Goal: Task Accomplishment & Management: Manage account settings

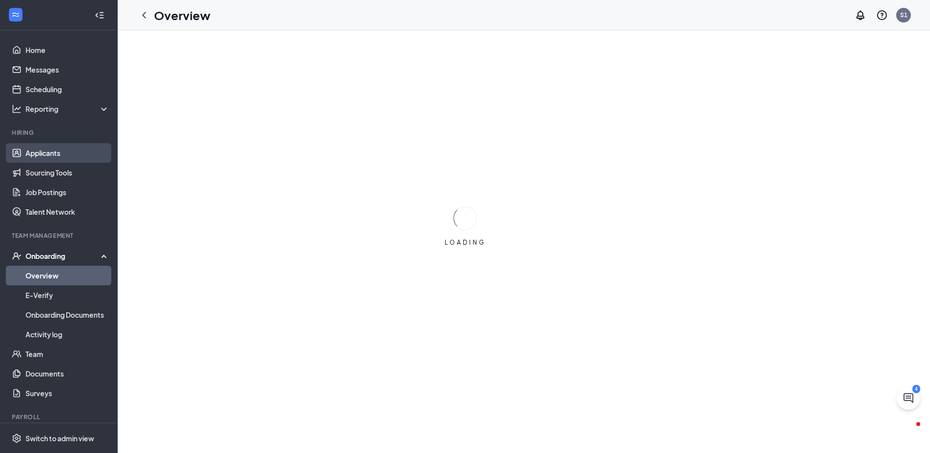
click at [51, 152] on link "Applicants" at bounding box center [68, 153] width 84 height 20
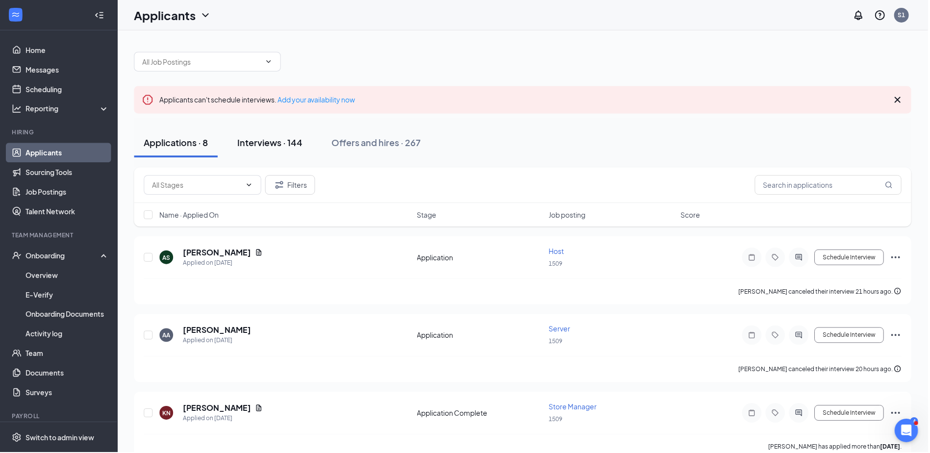
click at [275, 135] on button "Interviews · 144" at bounding box center [270, 143] width 85 height 29
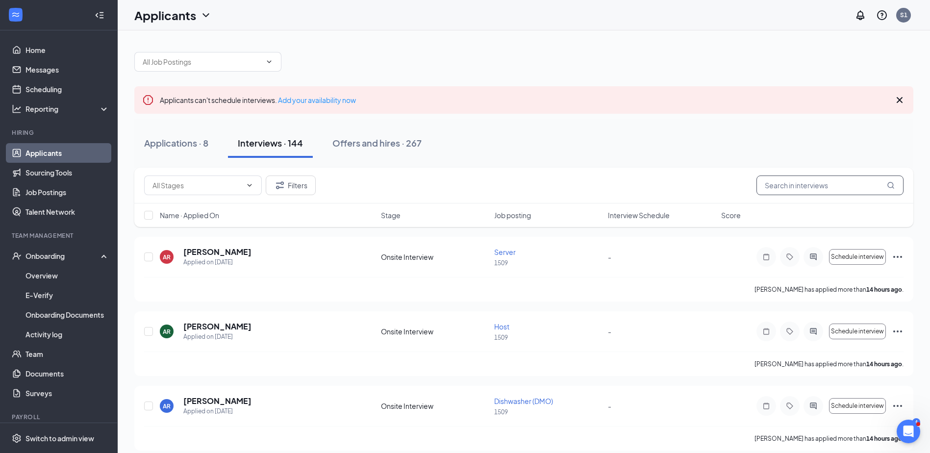
click at [800, 186] on input "text" at bounding box center [830, 186] width 147 height 20
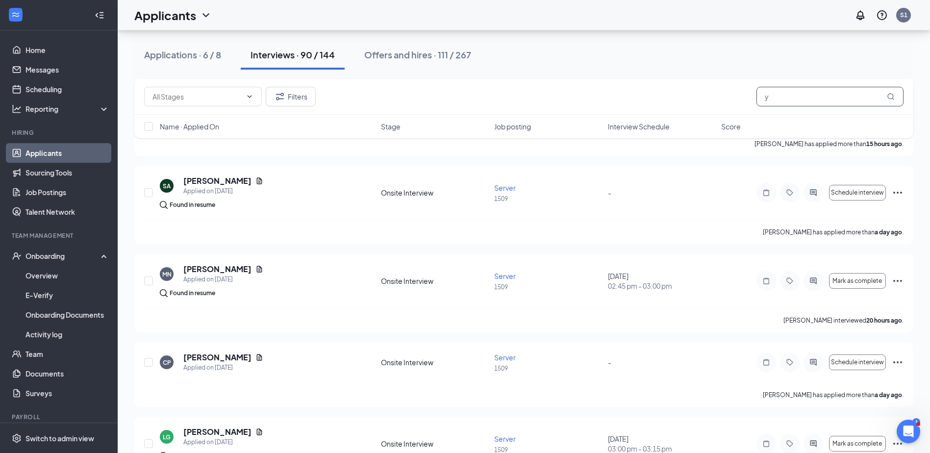
scroll to position [91, 0]
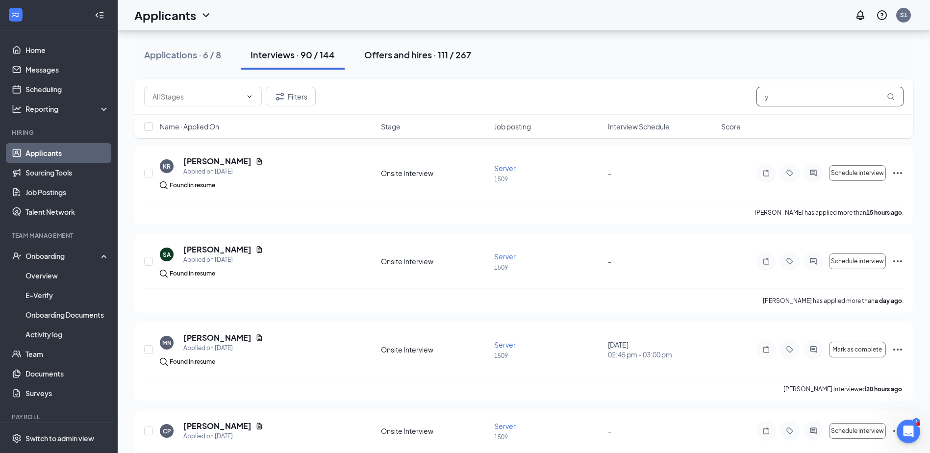
type input "y"
click at [413, 58] on div "Offers and hires · 111 / 267" at bounding box center [417, 55] width 107 height 12
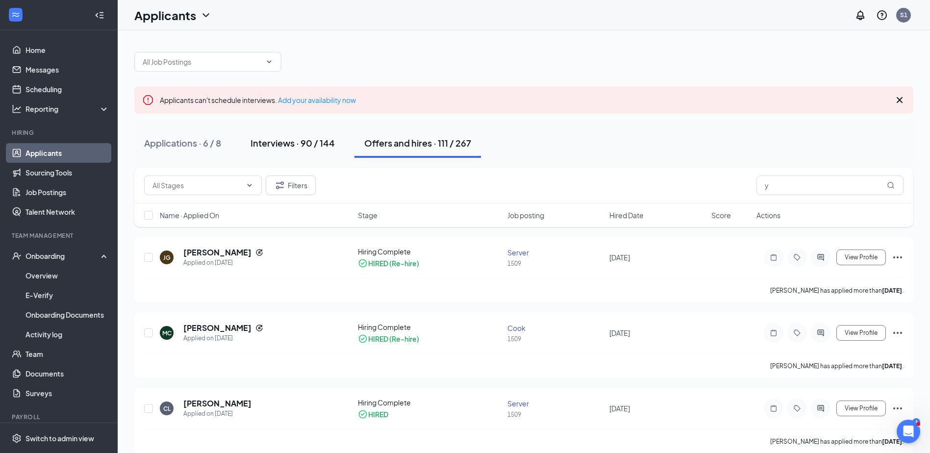
click at [290, 144] on div "Interviews · 90 / 144" at bounding box center [293, 143] width 84 height 12
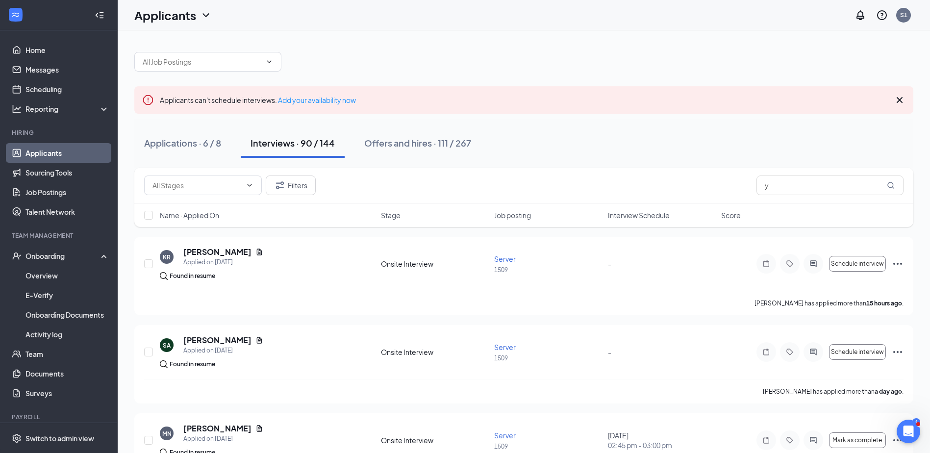
click at [29, 155] on link "Applicants" at bounding box center [68, 153] width 84 height 20
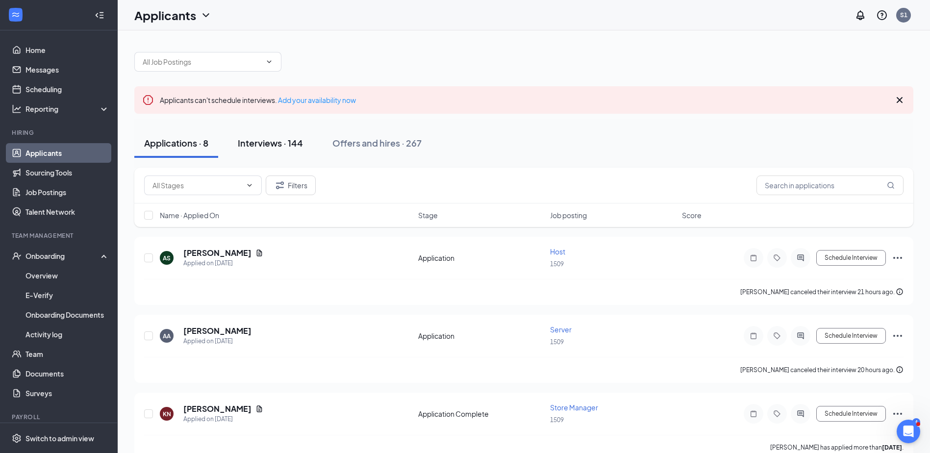
click at [260, 149] on button "Interviews · 144" at bounding box center [270, 143] width 85 height 29
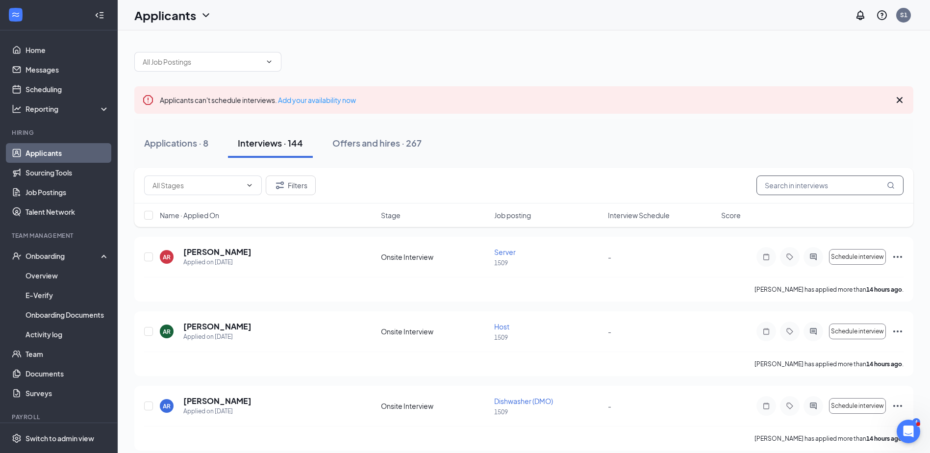
click at [814, 187] on input "text" at bounding box center [830, 186] width 147 height 20
type input "n"
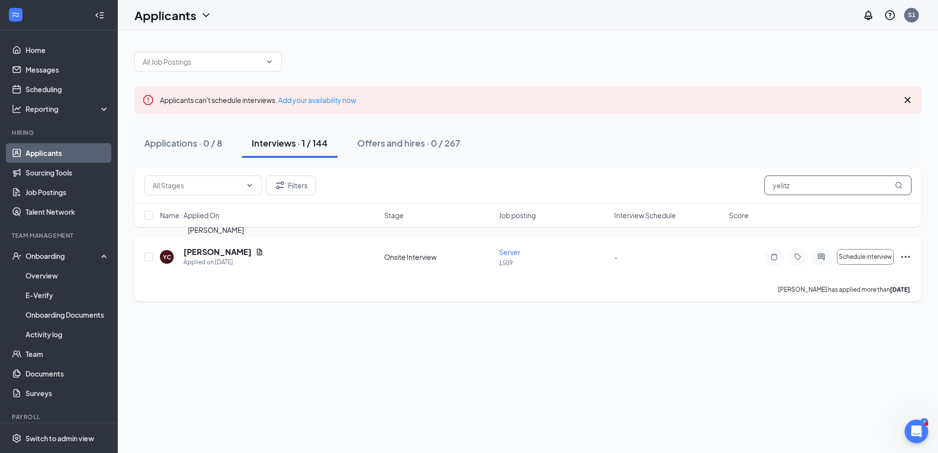
type input "yelitz"
click at [225, 254] on h5 "[PERSON_NAME]" at bounding box center [217, 252] width 68 height 11
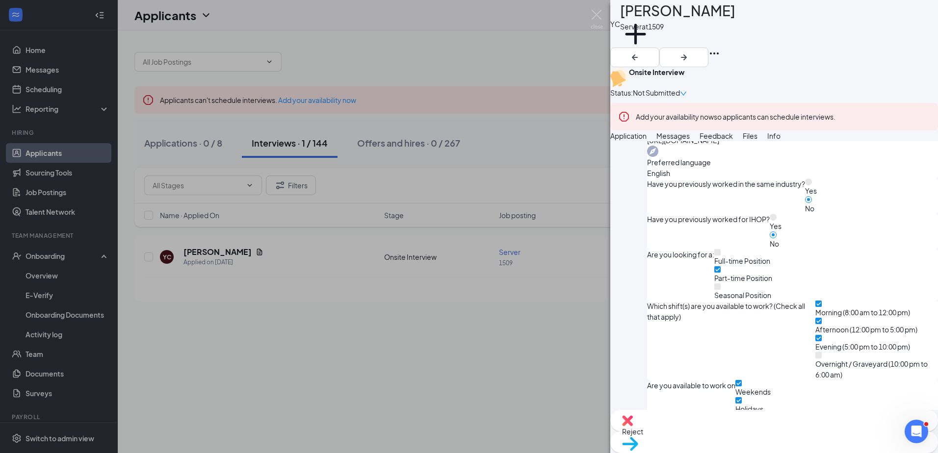
scroll to position [466, 0]
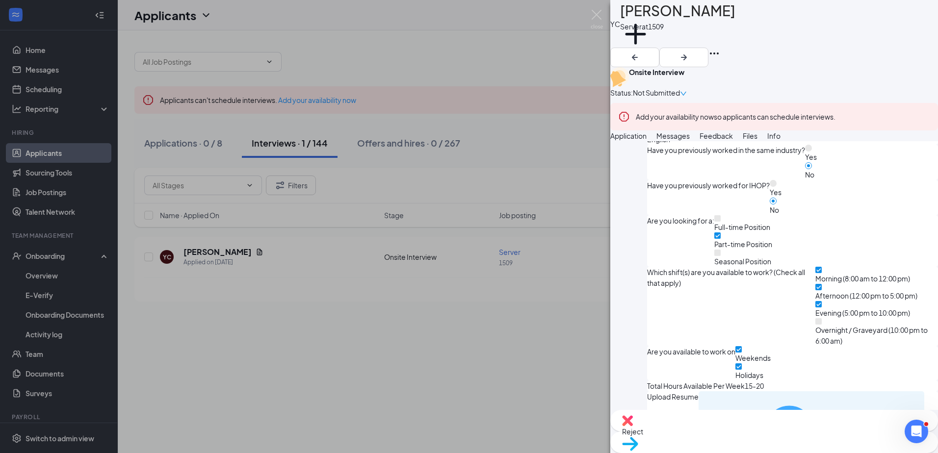
click at [786, 396] on div "595e12cef21be9520a1d9001f5edf11a.pdf" at bounding box center [811, 461] width 214 height 130
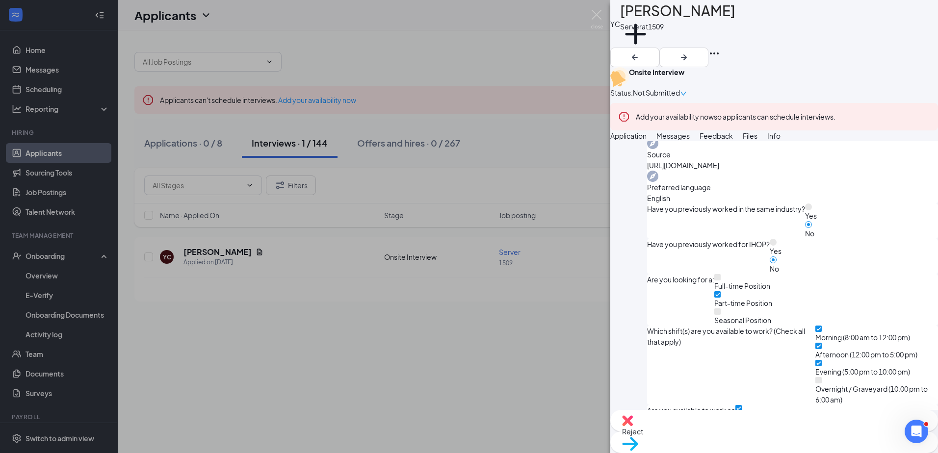
scroll to position [439, 0]
